Goal: Transaction & Acquisition: Purchase product/service

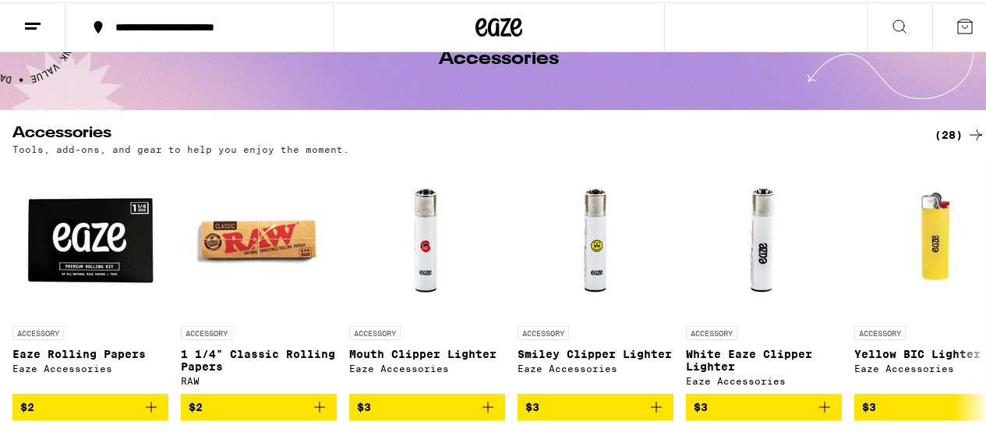
click at [483, 19] on icon at bounding box center [498, 25] width 47 height 28
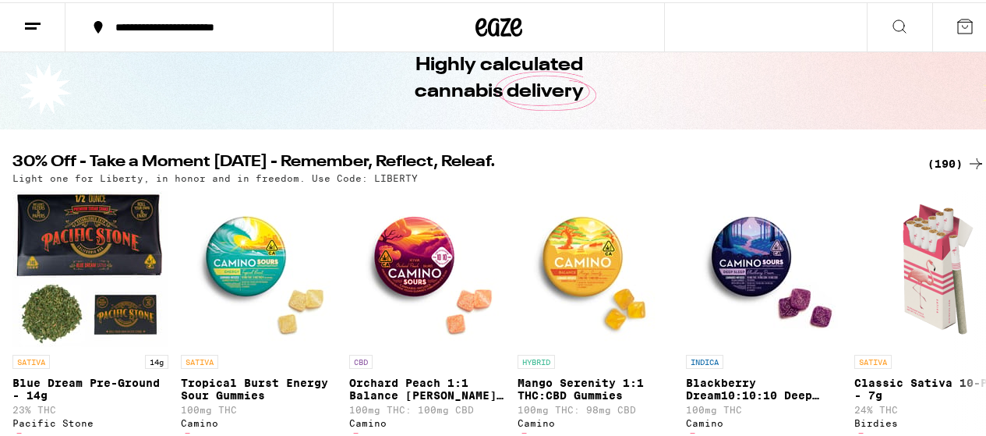
scroll to position [100, 0]
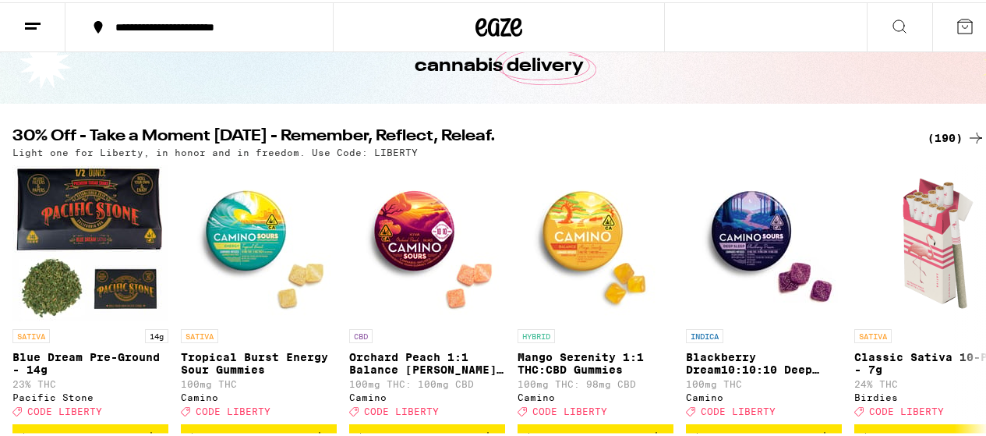
click at [944, 128] on div "(190)" at bounding box center [956, 135] width 58 height 19
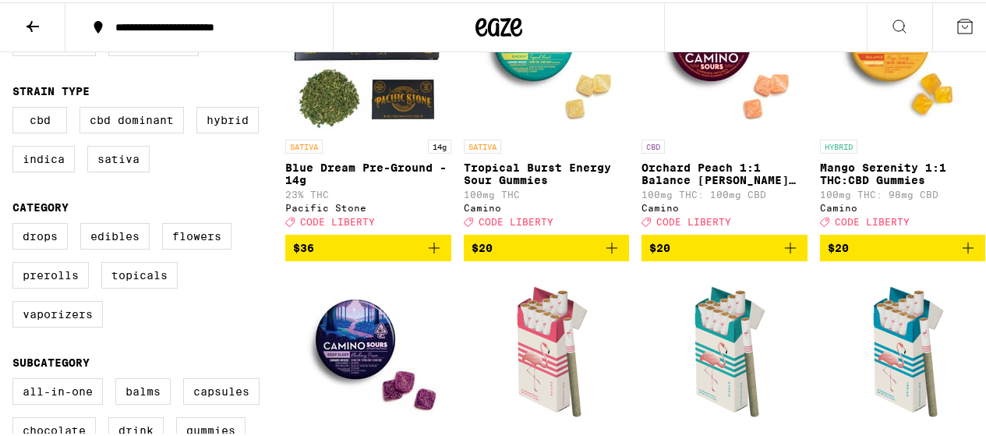
scroll to position [256, 0]
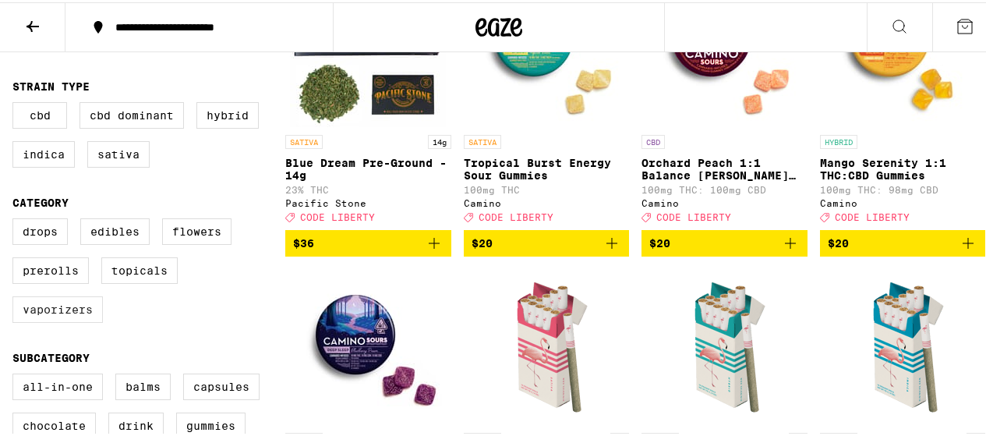
click at [74, 309] on label "Vaporizers" at bounding box center [57, 307] width 90 height 26
click at [16, 219] on input "Vaporizers" at bounding box center [16, 218] width 1 height 1
checkbox input "true"
